Goal: Navigation & Orientation: Go to known website

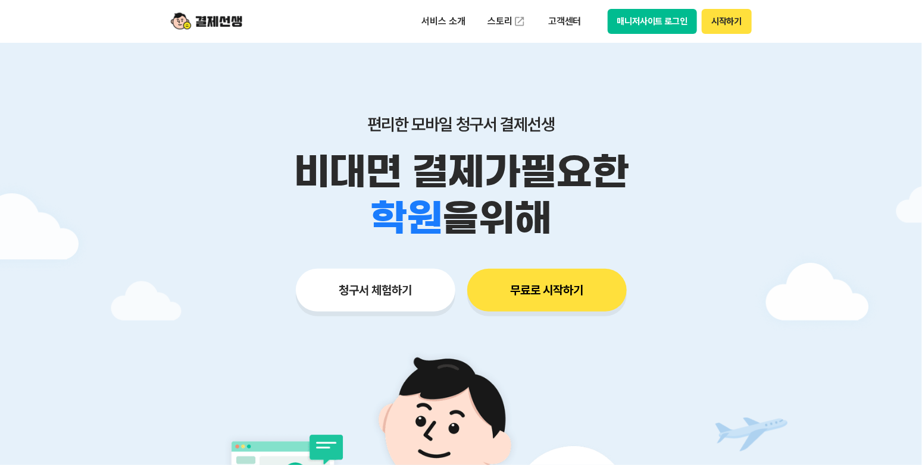
click at [716, 25] on button "시작하기" at bounding box center [725, 21] width 49 height 25
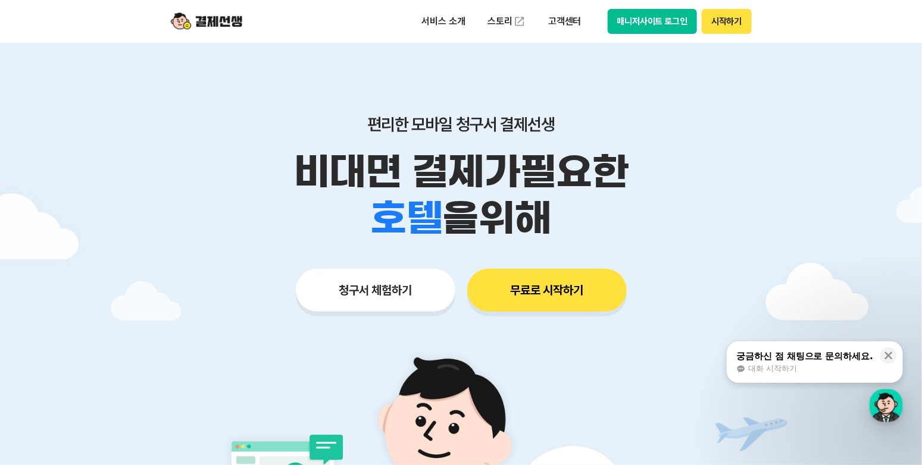
click at [644, 21] on button "매니저사이트 로그인" at bounding box center [652, 21] width 90 height 25
click at [193, 151] on p "비대면 결제가 필요한" at bounding box center [460, 172] width 609 height 46
